Goal: Information Seeking & Learning: Learn about a topic

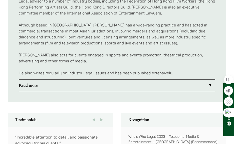
scroll to position [375, 0]
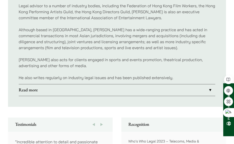
click at [134, 85] on link "Read more" at bounding box center [117, 91] width 197 height 12
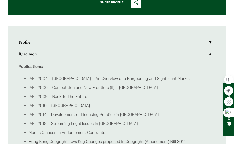
scroll to position [275, 0]
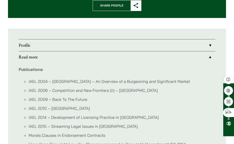
click at [46, 40] on link "Profile" at bounding box center [117, 46] width 197 height 12
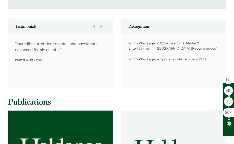
scroll to position [475, 0]
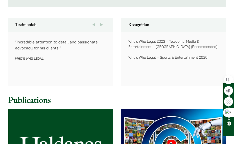
drag, startPoint x: 181, startPoint y: 56, endPoint x: 170, endPoint y: 50, distance: 12.2
click at [181, 56] on div "Who’s Who Legal 2023 – Telecoms, Media & Entertainment – [GEOGRAPHIC_DATA] (Rec…" at bounding box center [174, 59] width 105 height 54
drag, startPoint x: 130, startPoint y: 35, endPoint x: 189, endPoint y: 48, distance: 60.4
click at [186, 46] on div "Who’s Who Legal 2023 – Telecoms, Media & Entertainment – [GEOGRAPHIC_DATA] (Rec…" at bounding box center [174, 49] width 91 height 21
click at [211, 55] on p "Who’s Who Legal – Sports & Entertainment 2020" at bounding box center [174, 57] width 91 height 5
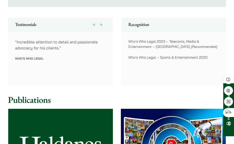
click at [208, 55] on p "Who’s Who Legal – Sports & Entertainment 2020" at bounding box center [174, 57] width 91 height 5
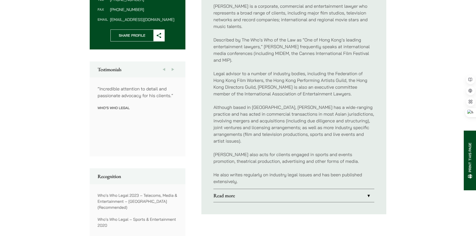
scroll to position [200, 0]
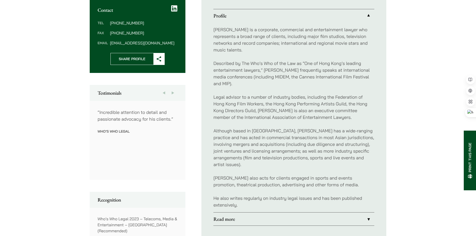
drag, startPoint x: 246, startPoint y: 62, endPoint x: 224, endPoint y: 31, distance: 38.5
click at [234, 62] on p "Described by The Who’s Who of the Law as “One of Hong Kong’s leading entertainm…" at bounding box center [294, 73] width 161 height 27
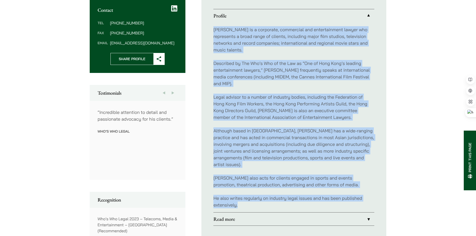
drag, startPoint x: 214, startPoint y: 29, endPoint x: 342, endPoint y: 196, distance: 209.6
click at [234, 144] on div "[PERSON_NAME] is a corporate, commercial and entertainment lawyer who represent…" at bounding box center [294, 117] width 161 height 190
copy div "Lore ip d sitametco, adipiscing eli seddoeiusmodt incidi utl etdolorema a enima…"
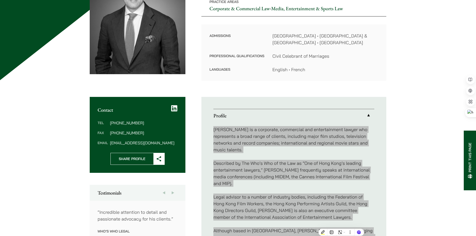
scroll to position [125, 0]
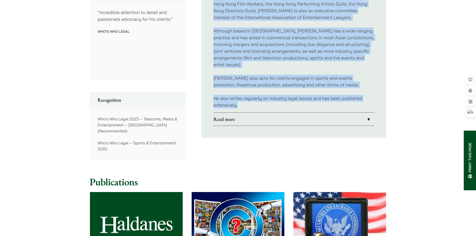
click at [234, 113] on link "Read more" at bounding box center [294, 119] width 161 height 13
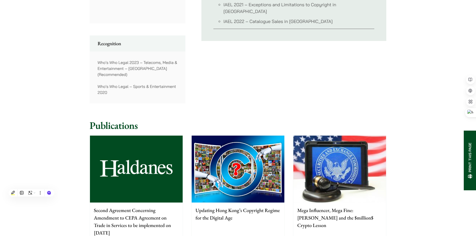
scroll to position [436, 0]
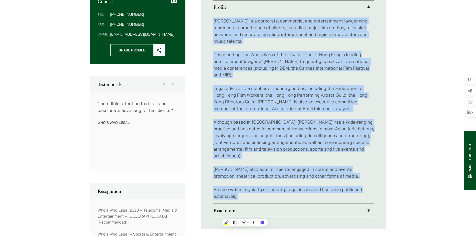
scroll to position [197, 0]
